Goal: Find specific page/section: Find specific page/section

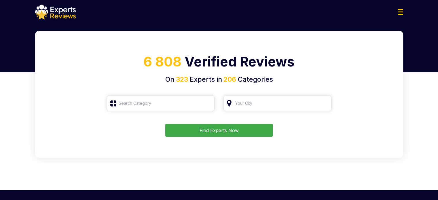
type input "Roofing"
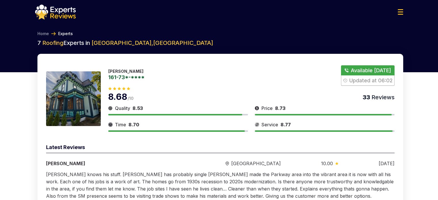
click at [401, 12] on img at bounding box center [400, 11] width 5 height 5
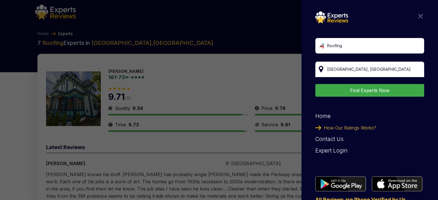
click at [264, 72] on div "Roofing Los Angeles, CA Find Experts Now Home How Our Ratings Works? Contact Us…" at bounding box center [219, 100] width 438 height 200
click at [419, 14] on img at bounding box center [421, 16] width 4 height 4
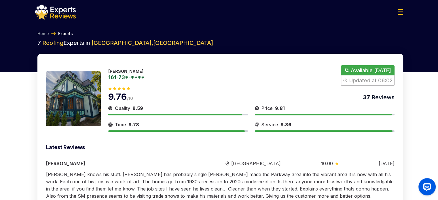
click at [373, 74] on button "Show Number" at bounding box center [367, 75] width 53 height 20
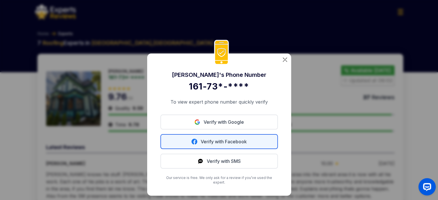
click at [203, 143] on link "Verify with Facebook" at bounding box center [220, 141] width 118 height 15
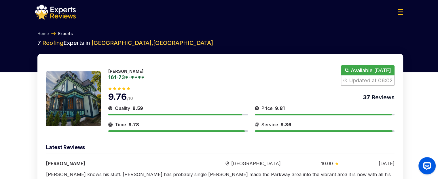
click at [369, 73] on button "Show Number" at bounding box center [367, 75] width 53 height 20
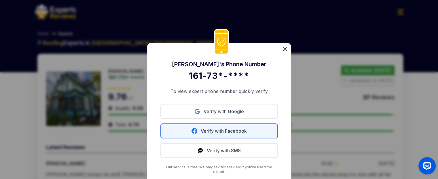
click at [223, 133] on link "Verify with Facebook" at bounding box center [220, 131] width 118 height 15
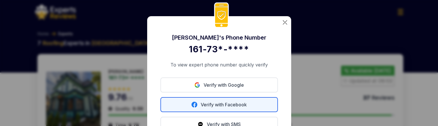
click at [261, 103] on link "Verify with Facebook" at bounding box center [220, 104] width 118 height 15
click at [253, 109] on link "Verify with Facebook" at bounding box center [220, 104] width 118 height 15
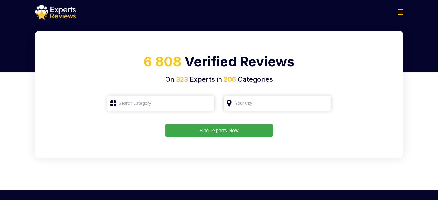
type input "Roofing"
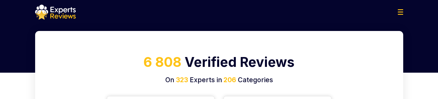
type input "Roofing"
